Goal: Task Accomplishment & Management: Complete application form

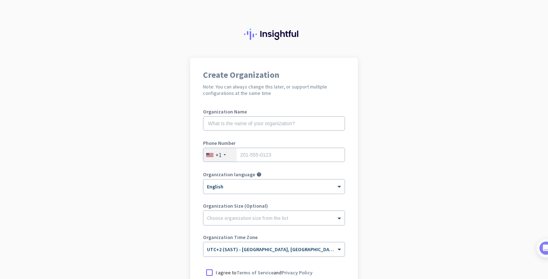
click at [363, 78] on app-onboarding-organization "Create Organization Note: You can always change this later, or support multiple…" at bounding box center [274, 212] width 548 height 309
click at [278, 113] on label "Organization Name" at bounding box center [274, 111] width 142 height 5
click at [277, 121] on input "text" at bounding box center [274, 123] width 142 height 14
type input "Western Cloud"
